Goal: Task Accomplishment & Management: Manage account settings

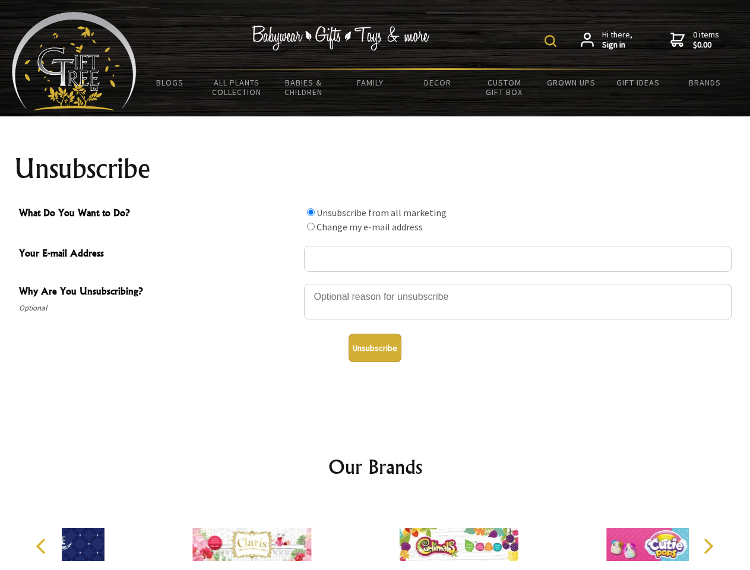
click at [552, 41] on img at bounding box center [550, 41] width 12 height 12
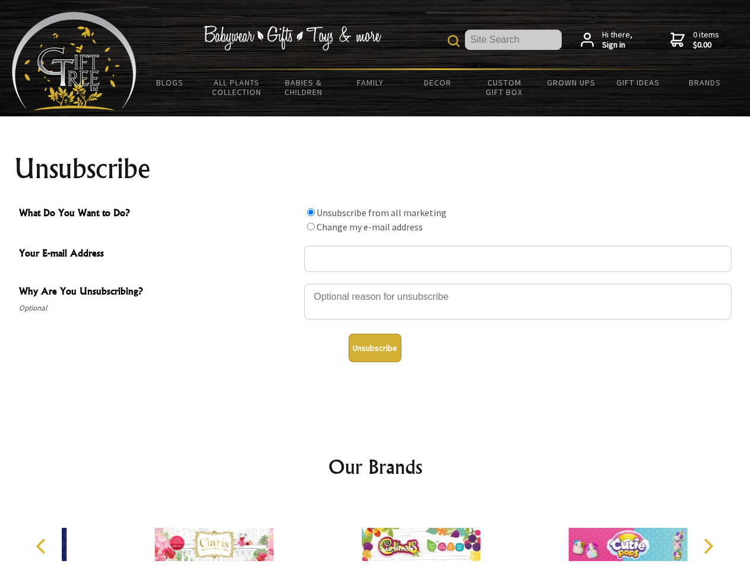
click at [375, 283] on div at bounding box center [517, 303] width 427 height 42
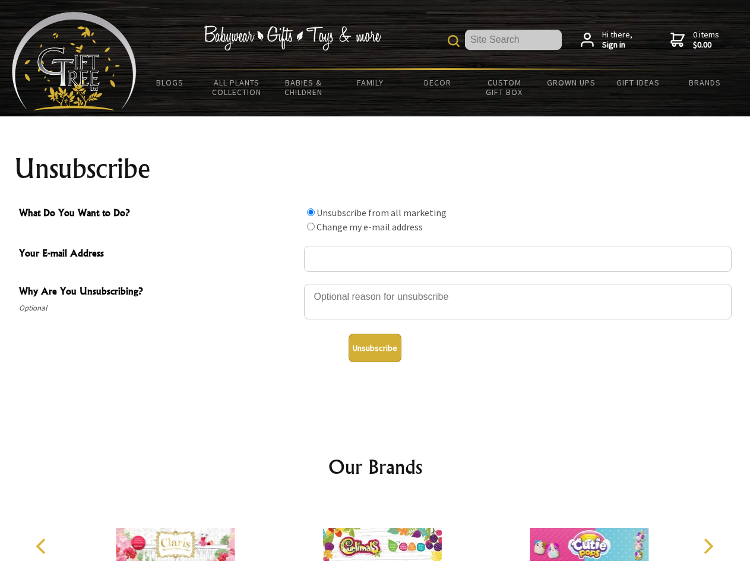
click at [310, 212] on input "What Do You Want to Do?" at bounding box center [311, 212] width 8 height 8
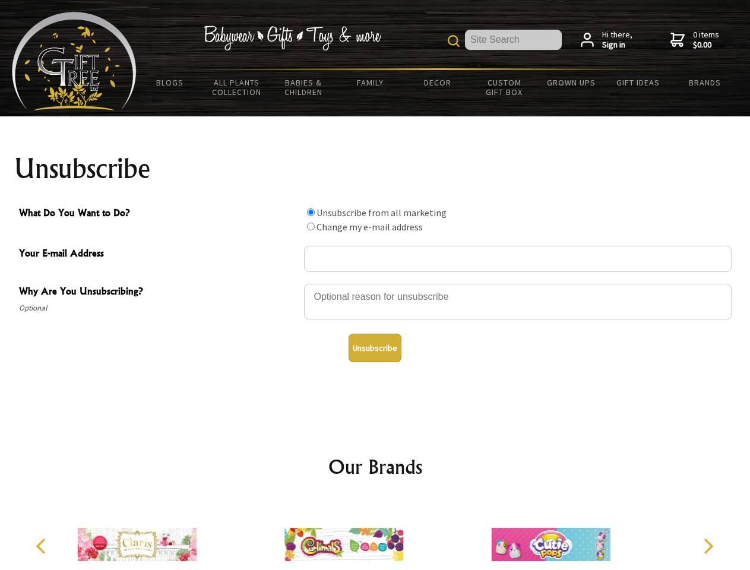
click at [310, 226] on input "What Do You Want to Do?" at bounding box center [311, 227] width 8 height 8
radio input "true"
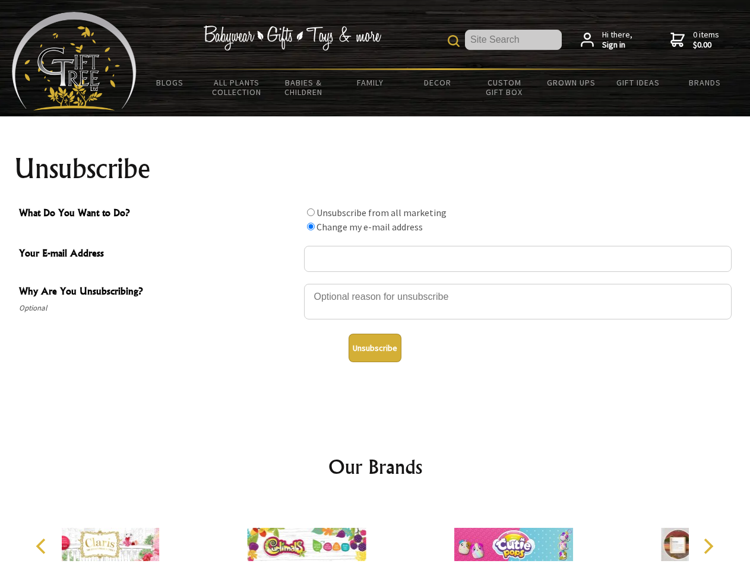
click at [374, 348] on button "Unsubscribe" at bounding box center [374, 348] width 53 height 28
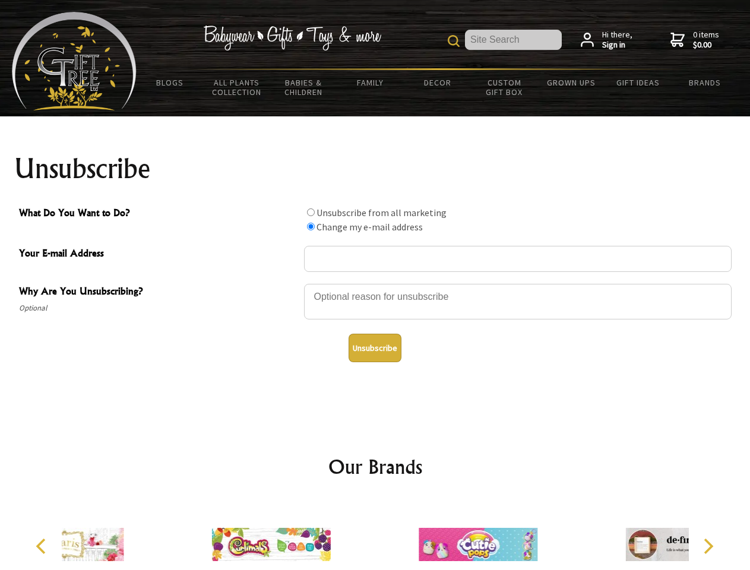
click at [375, 535] on div at bounding box center [477, 546] width 207 height 93
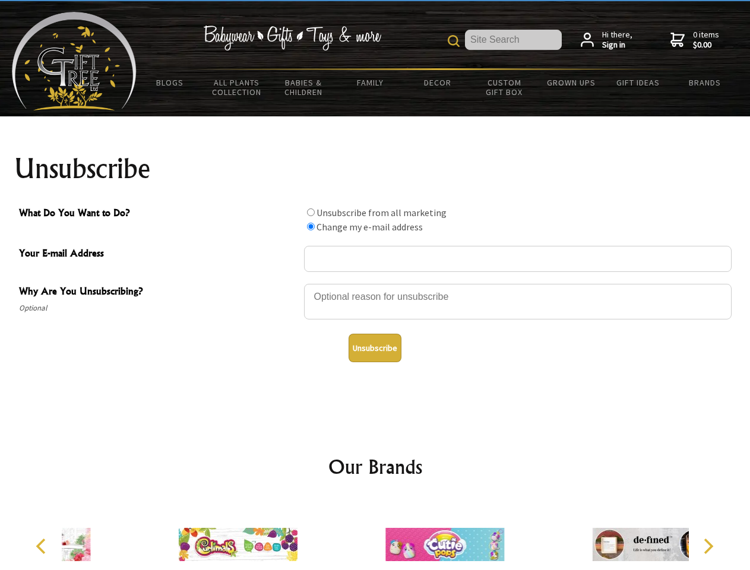
click at [43, 546] on icon "Previous" at bounding box center [41, 545] width 15 height 15
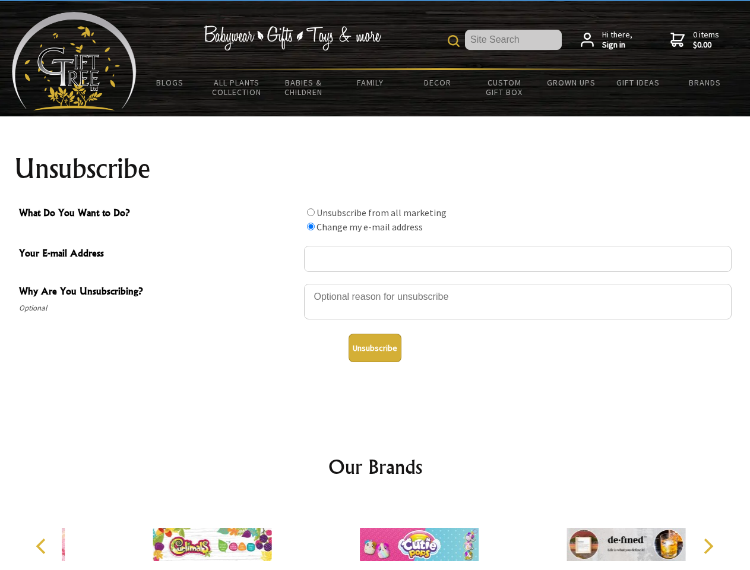
click at [707, 546] on icon "Next" at bounding box center [706, 545] width 15 height 15
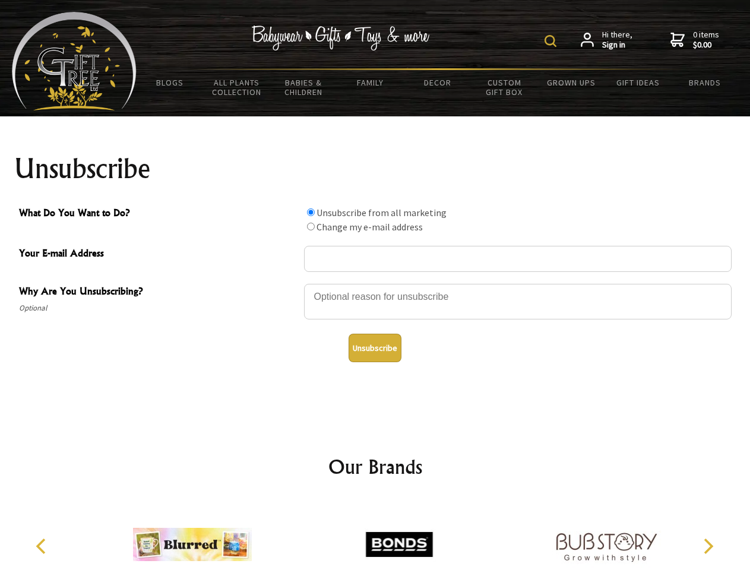
click at [552, 41] on img at bounding box center [550, 41] width 12 height 12
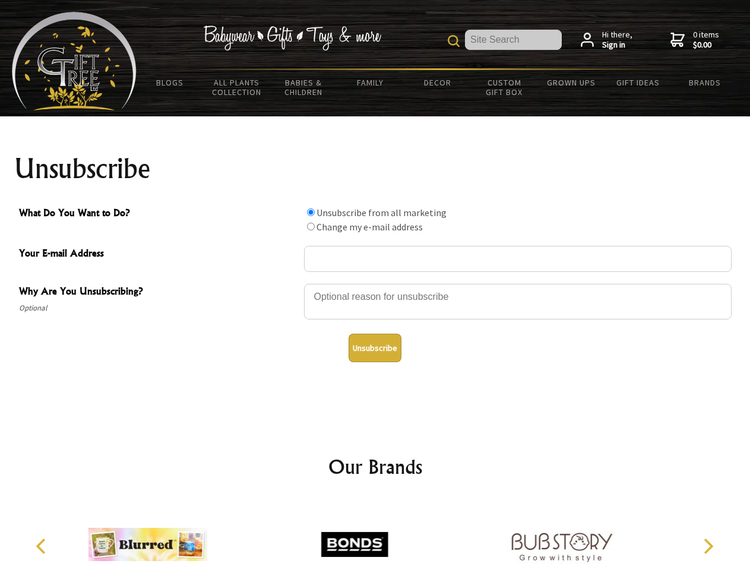
click at [375, 283] on div at bounding box center [517, 303] width 427 height 42
click at [310, 212] on input "What Do You Want to Do?" at bounding box center [311, 212] width 8 height 8
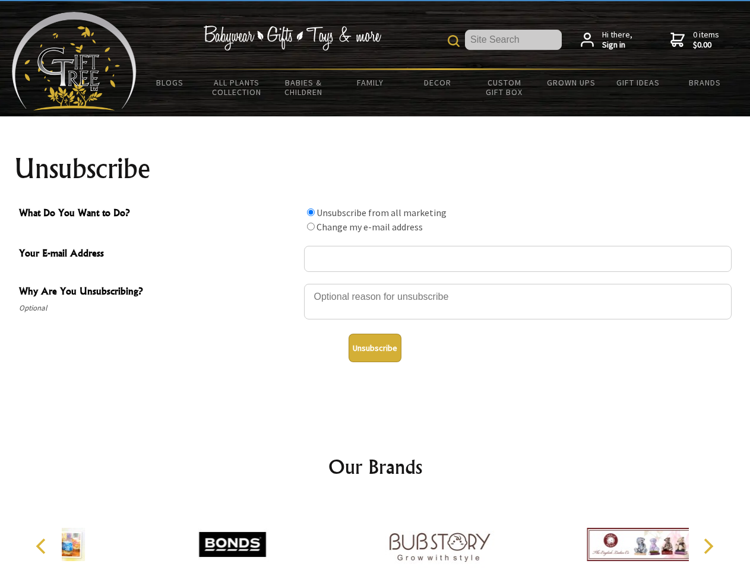
click at [310, 226] on input "What Do You Want to Do?" at bounding box center [311, 227] width 8 height 8
radio input "true"
click at [374, 348] on button "Unsubscribe" at bounding box center [374, 348] width 53 height 28
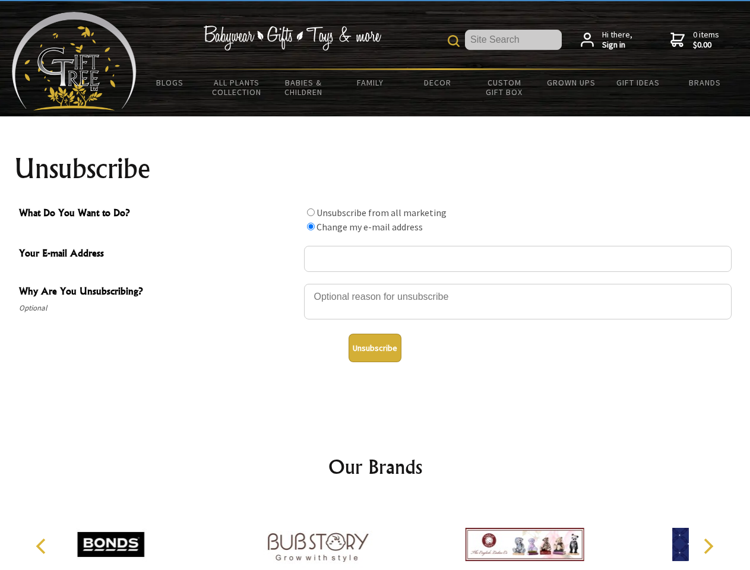
click at [375, 535] on img at bounding box center [317, 544] width 119 height 89
click at [43, 546] on icon "Previous" at bounding box center [41, 545] width 15 height 15
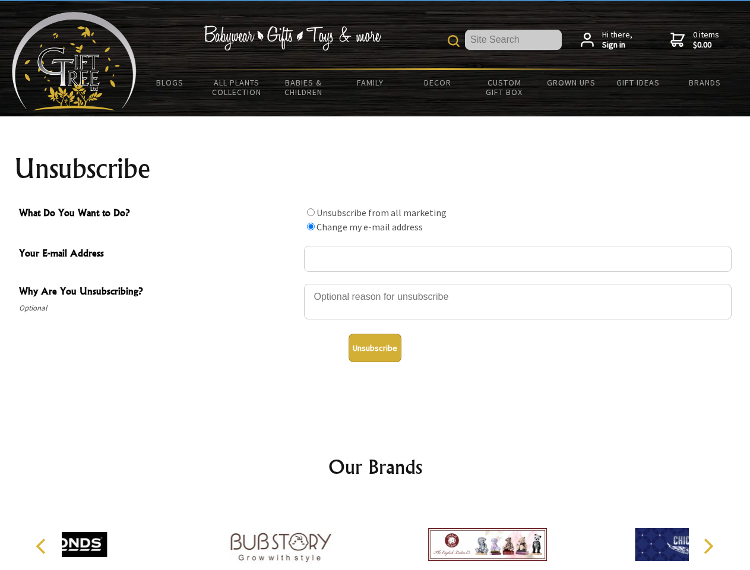
click at [707, 546] on icon "Next" at bounding box center [706, 545] width 15 height 15
